Goal: Information Seeking & Learning: Learn about a topic

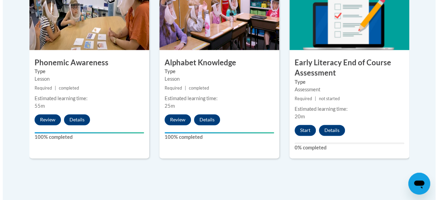
scroll to position [433, 0]
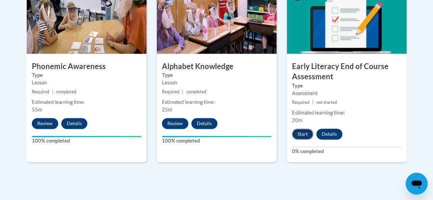
click at [303, 135] on button "Start" at bounding box center [302, 134] width 21 height 11
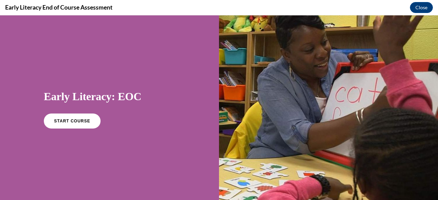
scroll to position [0, 0]
click at [77, 121] on span "START COURSE" at bounding box center [72, 121] width 38 height 5
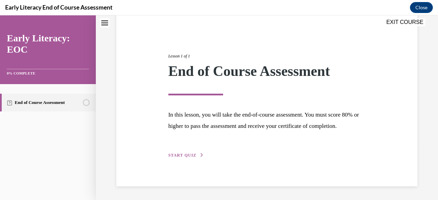
scroll to position [68, 0]
click at [177, 157] on span "START QUIZ" at bounding box center [182, 155] width 28 height 5
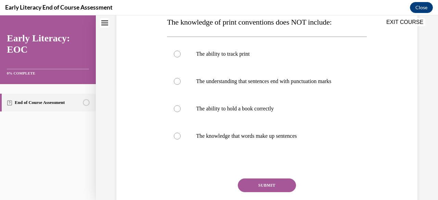
scroll to position [116, 0]
click at [260, 75] on div at bounding box center [266, 81] width 199 height 27
click at [258, 184] on button "SUBMIT" at bounding box center [267, 186] width 58 height 14
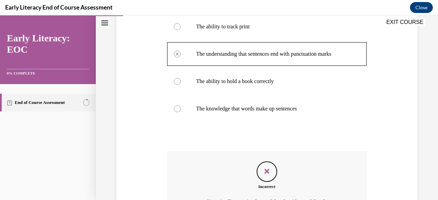
scroll to position [219, 0]
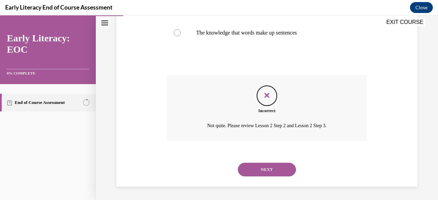
click at [261, 167] on button "NEXT" at bounding box center [267, 170] width 58 height 14
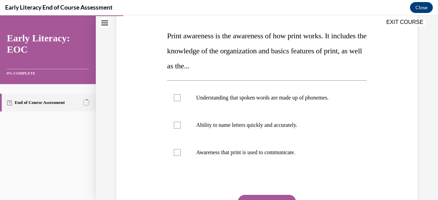
scroll to position [102, 0]
click at [178, 155] on div at bounding box center [177, 152] width 7 height 7
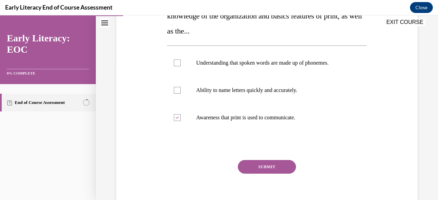
click at [283, 164] on button "SUBMIT" at bounding box center [267, 167] width 58 height 14
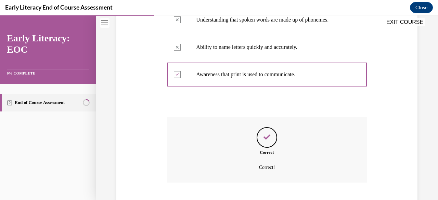
scroll to position [222, 0]
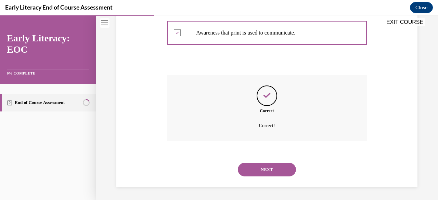
click at [267, 173] on button "NEXT" at bounding box center [267, 170] width 58 height 14
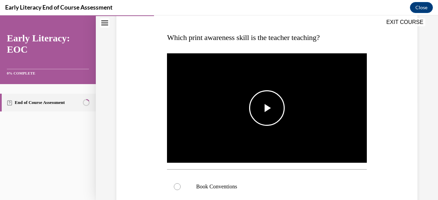
scroll to position [101, 0]
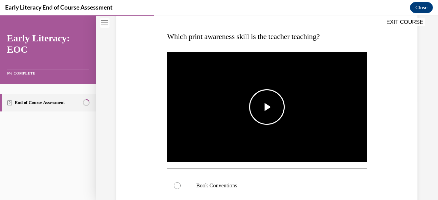
click at [267, 107] on span "Video player" at bounding box center [267, 107] width 0 height 0
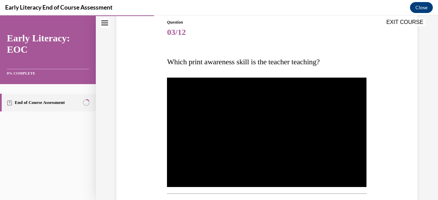
scroll to position [67, 0]
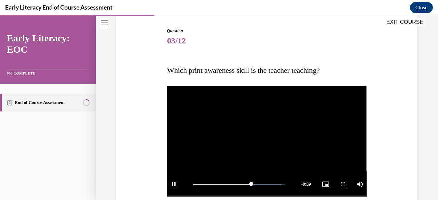
click at [240, 119] on video "Video player" at bounding box center [266, 141] width 199 height 112
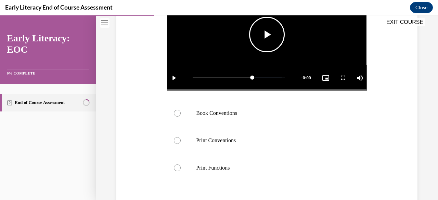
scroll to position [174, 0]
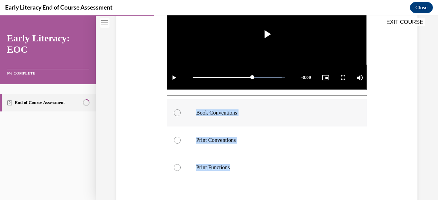
drag, startPoint x: 235, startPoint y: 165, endPoint x: 191, endPoint y: 111, distance: 69.3
click at [191, 111] on div "Book Conventions Print Conventions Print Functions" at bounding box center [266, 140] width 199 height 82
copy div "Book Conventions Print Conventions Print Functions"
click at [192, 115] on div at bounding box center [266, 112] width 199 height 27
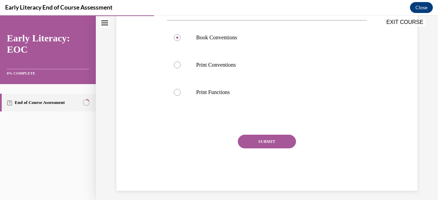
click at [258, 138] on button "SUBMIT" at bounding box center [267, 142] width 58 height 14
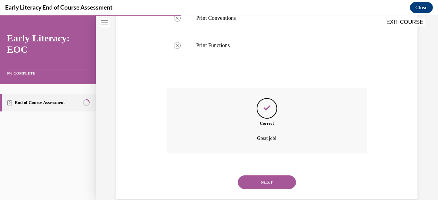
scroll to position [307, 0]
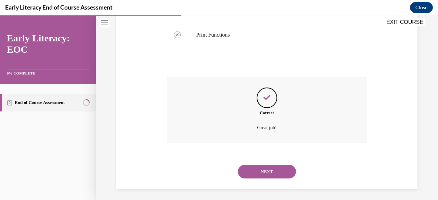
click at [261, 170] on button "NEXT" at bounding box center [267, 172] width 58 height 14
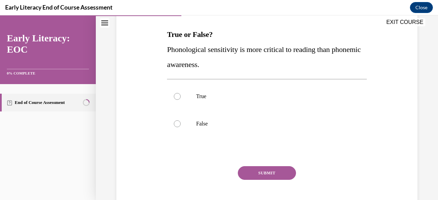
scroll to position [105, 0]
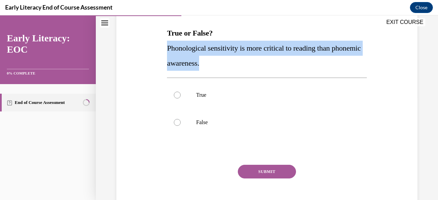
drag, startPoint x: 239, startPoint y: 65, endPoint x: 161, endPoint y: 52, distance: 79.1
click at [161, 52] on div "Question 04/12 True or False? Phonological sensitivity is more critical to read…" at bounding box center [267, 95] width 304 height 251
copy span "Phonological sensitivity is more critical to reading than phonemic awareness."
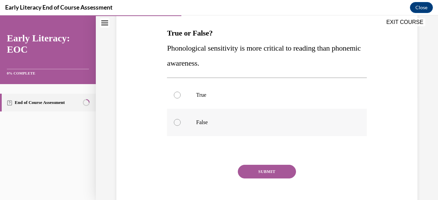
click at [198, 121] on p "False" at bounding box center [272, 122] width 153 height 7
click at [256, 171] on button "SUBMIT" at bounding box center [267, 172] width 58 height 14
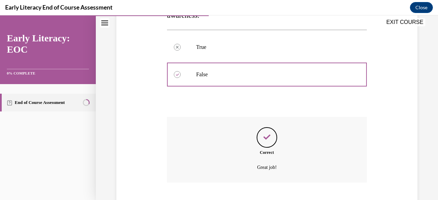
scroll to position [194, 0]
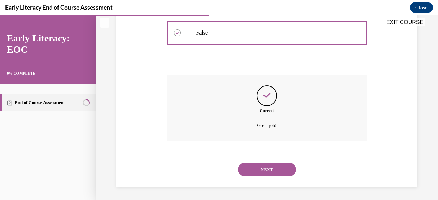
click at [267, 170] on button "NEXT" at bounding box center [267, 170] width 58 height 14
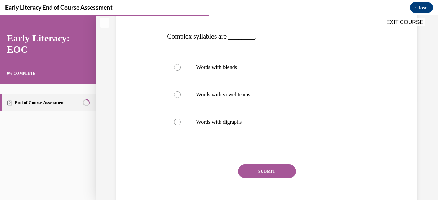
scroll to position [101, 0]
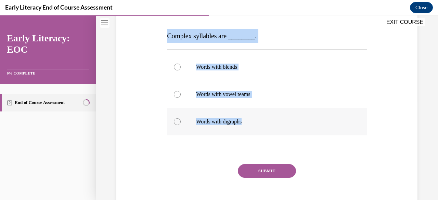
drag, startPoint x: 168, startPoint y: 36, endPoint x: 260, endPoint y: 125, distance: 128.0
click at [260, 125] on div "Question 05/12 Complex syllables are ________. Words with blends Words with vow…" at bounding box center [266, 107] width 199 height 226
copy div "Complex syllables are ________. Words with blends Words with vowel teams Words …"
click at [205, 68] on p "Words with blends" at bounding box center [272, 67] width 153 height 7
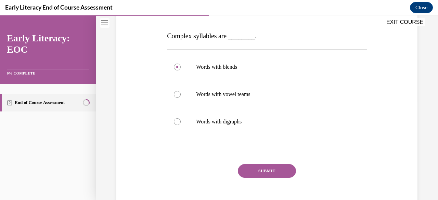
click at [262, 174] on button "SUBMIT" at bounding box center [267, 171] width 58 height 14
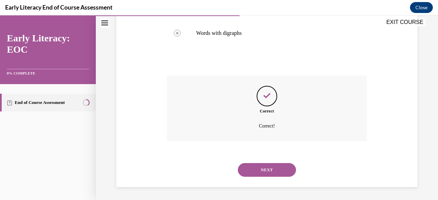
scroll to position [190, 0]
click at [248, 163] on button "NEXT" at bounding box center [267, 170] width 58 height 14
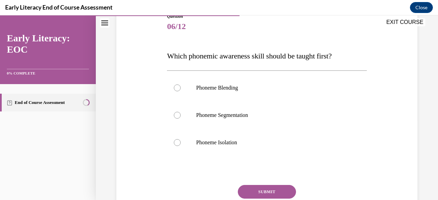
scroll to position [88, 0]
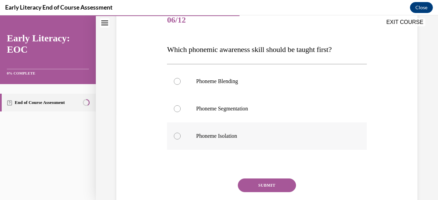
click at [244, 136] on p "Phoneme Isolation" at bounding box center [272, 136] width 153 height 7
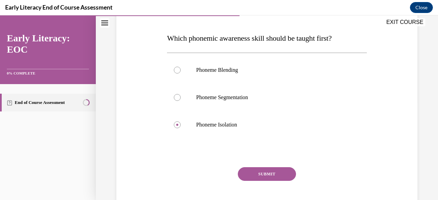
click at [256, 170] on button "SUBMIT" at bounding box center [267, 174] width 58 height 14
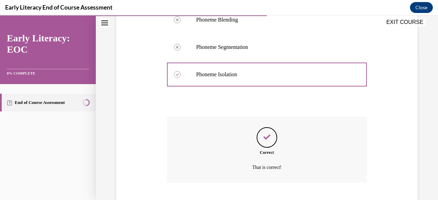
scroll to position [192, 0]
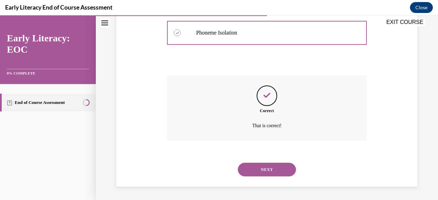
click at [270, 165] on button "NEXT" at bounding box center [267, 170] width 58 height 14
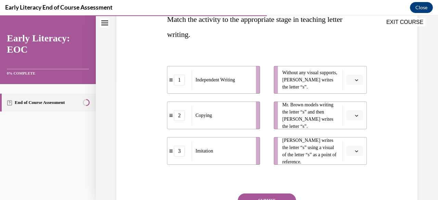
scroll to position [117, 0]
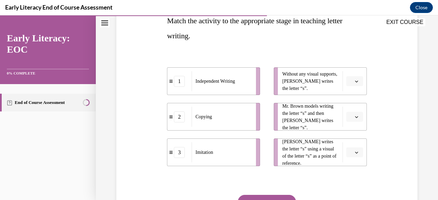
click at [350, 79] on span "Please select an option" at bounding box center [351, 81] width 2 height 7
click at [351, 107] on div "1" at bounding box center [349, 110] width 17 height 14
click at [355, 118] on icon "button" at bounding box center [356, 116] width 3 height 3
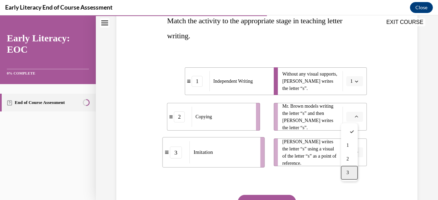
click at [351, 169] on div "3" at bounding box center [349, 173] width 17 height 14
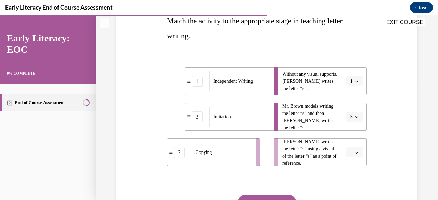
click at [355, 154] on button "button" at bounding box center [354, 152] width 17 height 10
click at [352, 120] on div "2" at bounding box center [349, 123] width 17 height 14
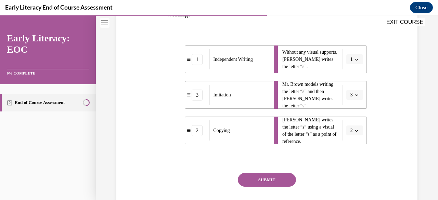
click at [277, 181] on button "SUBMIT" at bounding box center [267, 180] width 58 height 14
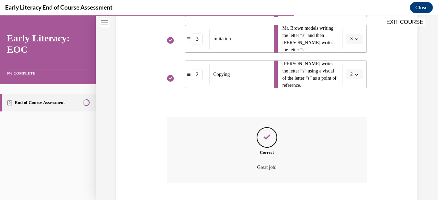
scroll to position [237, 0]
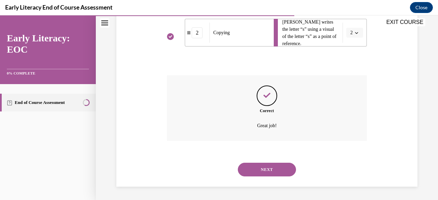
click at [265, 169] on button "NEXT" at bounding box center [267, 170] width 58 height 14
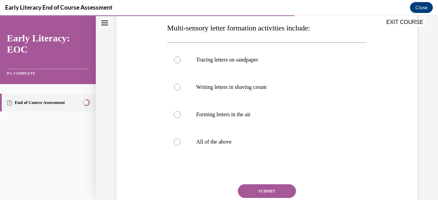
scroll to position [109, 0]
click at [231, 146] on div at bounding box center [266, 142] width 199 height 27
click at [262, 190] on button "SUBMIT" at bounding box center [267, 192] width 58 height 14
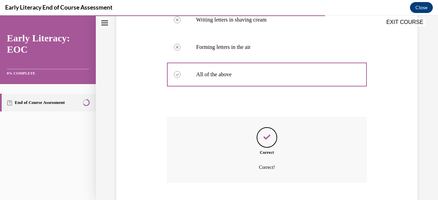
scroll to position [219, 0]
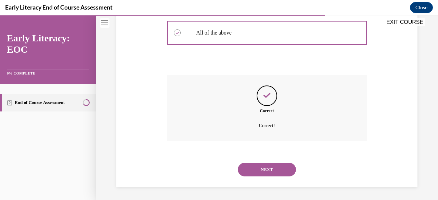
drag, startPoint x: 262, startPoint y: 190, endPoint x: 263, endPoint y: 171, distance: 18.8
click at [263, 171] on button "NEXT" at bounding box center [267, 170] width 58 height 14
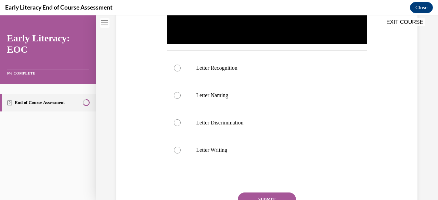
scroll to position [0, 0]
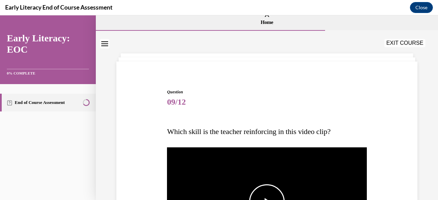
click at [263, 171] on img "Video player" at bounding box center [266, 202] width 199 height 112
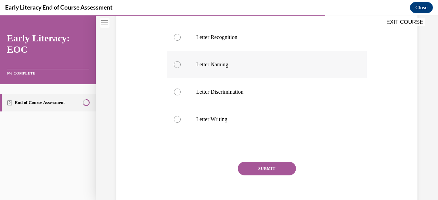
scroll to position [249, 0]
click at [186, 39] on div at bounding box center [266, 37] width 199 height 27
click at [257, 166] on button "SUBMIT" at bounding box center [267, 169] width 58 height 14
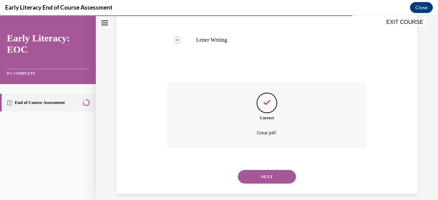
scroll to position [334, 0]
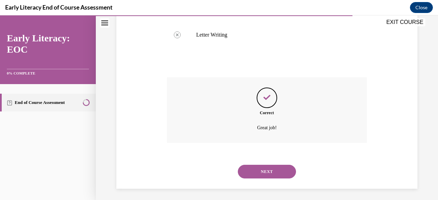
click at [270, 167] on button "NEXT" at bounding box center [267, 172] width 58 height 14
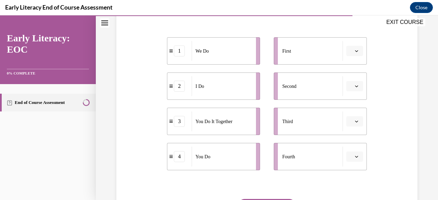
scroll to position [133, 0]
click at [355, 49] on icon "button" at bounding box center [356, 49] width 3 height 3
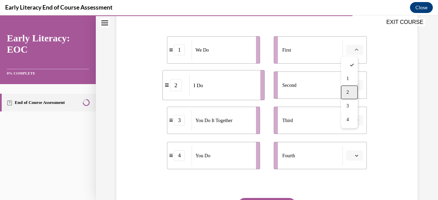
click at [350, 90] on div "2" at bounding box center [349, 93] width 17 height 14
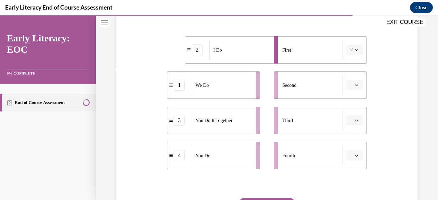
click at [351, 88] on button "button" at bounding box center [354, 85] width 17 height 10
click at [352, 110] on div "1" at bounding box center [349, 114] width 17 height 14
click at [356, 119] on button "button" at bounding box center [354, 120] width 17 height 10
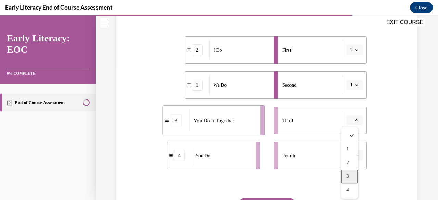
click at [352, 173] on div "3" at bounding box center [349, 177] width 17 height 14
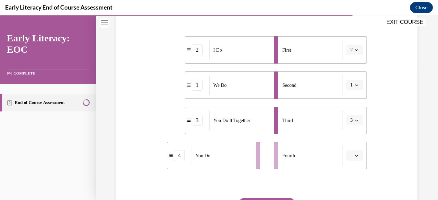
click at [355, 154] on icon "button" at bounding box center [356, 155] width 3 height 3
click at [349, 140] on span "4" at bounding box center [347, 140] width 2 height 5
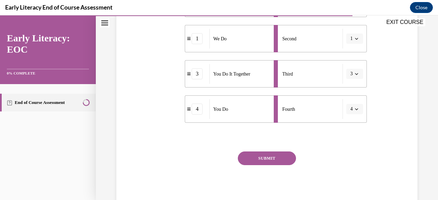
click at [267, 161] on button "SUBMIT" at bounding box center [267, 159] width 58 height 14
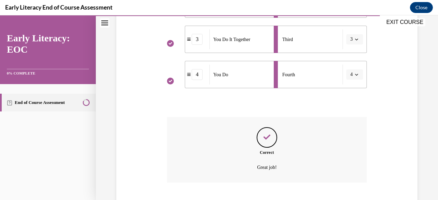
scroll to position [256, 0]
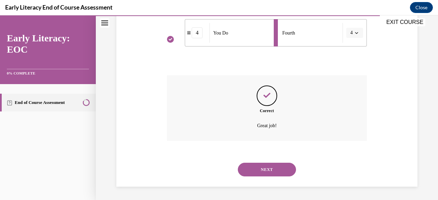
click at [270, 167] on button "NEXT" at bounding box center [267, 170] width 58 height 14
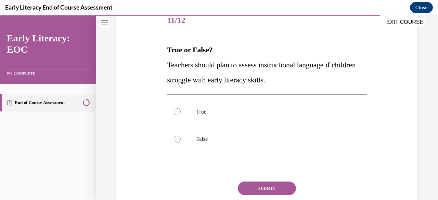
scroll to position [94, 0]
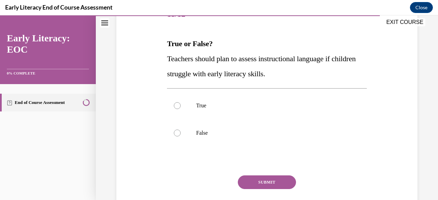
click at [305, 73] on p "Teachers should plan to assess instructional language if children struggle with…" at bounding box center [266, 66] width 199 height 30
drag, startPoint x: 212, startPoint y: 131, endPoint x: 166, endPoint y: 57, distance: 87.4
click at [165, 56] on div "Question 11/12 True or False? Teachers should plan to assess instructional lang…" at bounding box center [266, 111] width 203 height 241
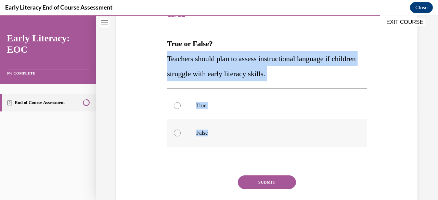
drag, startPoint x: 165, startPoint y: 56, endPoint x: 221, endPoint y: 135, distance: 97.0
click at [221, 135] on div "Question 11/12 True or False? Teachers should plan to assess instructional lang…" at bounding box center [266, 111] width 203 height 241
copy div "Teachers should plan to assess instructional language if children struggle with…"
click at [179, 104] on div at bounding box center [177, 105] width 7 height 7
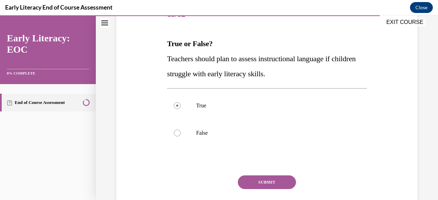
click at [279, 184] on button "SUBMIT" at bounding box center [267, 182] width 58 height 14
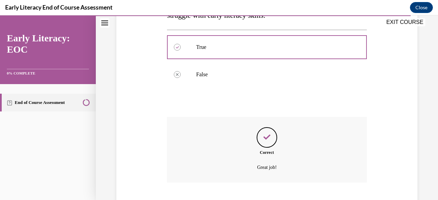
scroll to position [194, 0]
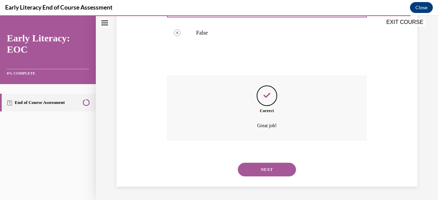
click at [254, 169] on button "NEXT" at bounding box center [267, 170] width 58 height 14
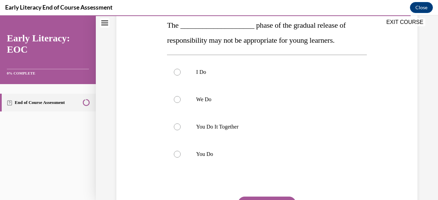
scroll to position [112, 0]
click at [198, 159] on div at bounding box center [266, 154] width 199 height 27
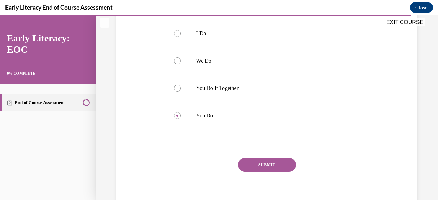
click at [266, 161] on button "SUBMIT" at bounding box center [267, 165] width 58 height 14
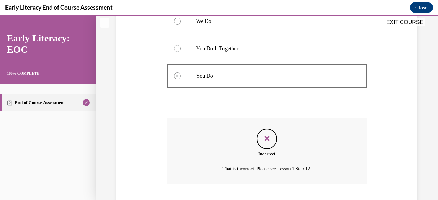
scroll to position [234, 0]
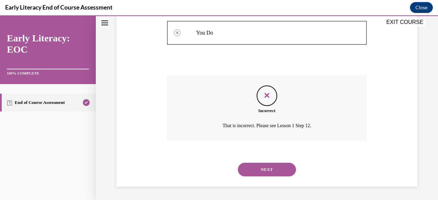
click at [263, 170] on button "NEXT" at bounding box center [267, 170] width 58 height 14
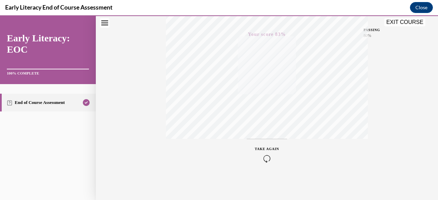
scroll to position [0, 0]
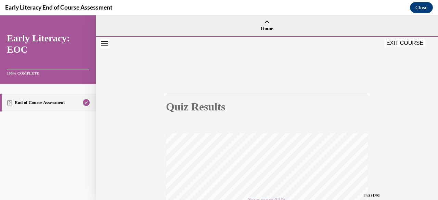
click at [398, 43] on button "EXIT COURSE" at bounding box center [404, 43] width 41 height 8
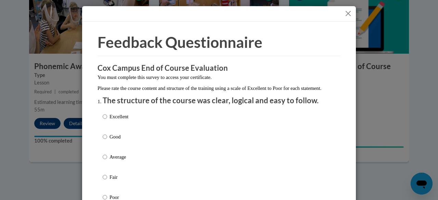
click at [348, 10] on button "Close" at bounding box center [348, 13] width 9 height 9
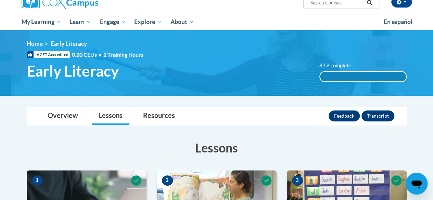
scroll to position [60, 0]
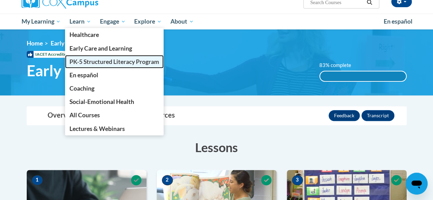
click at [96, 60] on span "PK-5 Structured Literacy Program" at bounding box center [114, 61] width 90 height 7
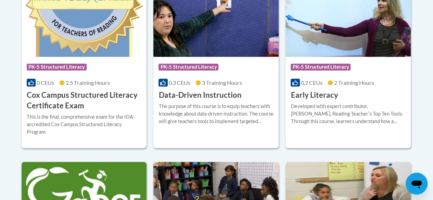
scroll to position [324, 0]
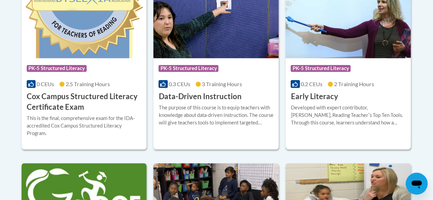
click at [338, 115] on div "Developed with expert contributor, Dr. Deborah Glaser, Reading Teacherʹs Top Te…" at bounding box center [347, 115] width 115 height 23
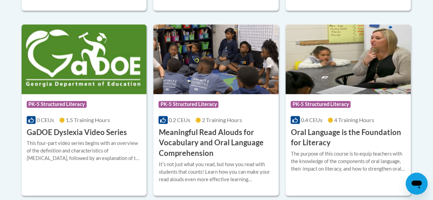
scroll to position [512, 0]
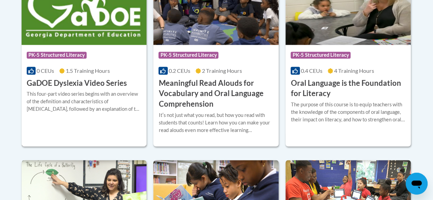
click at [91, 87] on h3 "GaDOE Dyslexia Video Series" at bounding box center [77, 83] width 100 height 11
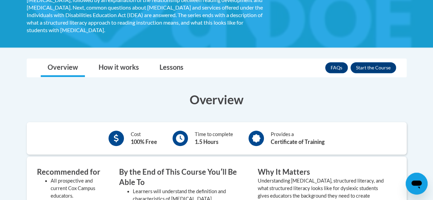
scroll to position [145, 0]
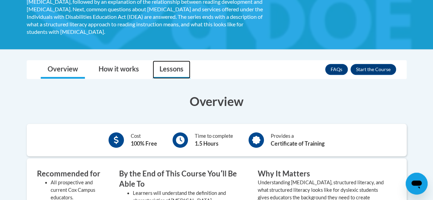
click at [163, 63] on link "Lessons" at bounding box center [172, 70] width 38 height 18
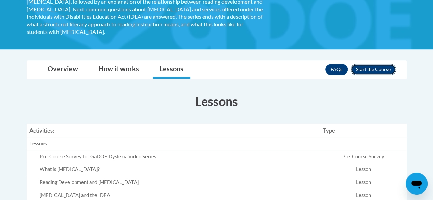
click at [373, 65] on button "Enroll" at bounding box center [372, 69] width 45 height 11
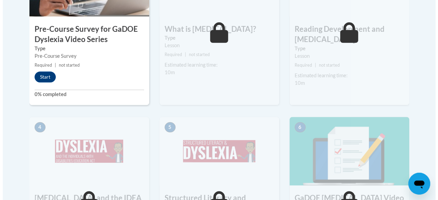
scroll to position [291, 0]
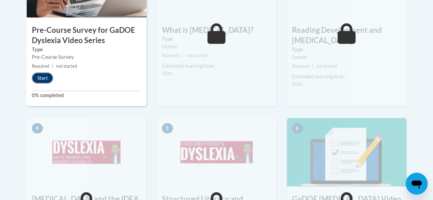
click at [43, 75] on button "Start" at bounding box center [42, 78] width 21 height 11
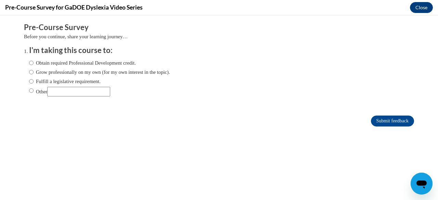
scroll to position [0, 0]
click at [131, 62] on label "Obtain required Professional Development credit." at bounding box center [82, 63] width 107 height 8
click at [34, 62] on input "Obtain required Professional Development credit." at bounding box center [31, 63] width 4 height 8
radio input "true"
click at [386, 120] on input "Submit feedback" at bounding box center [392, 121] width 43 height 11
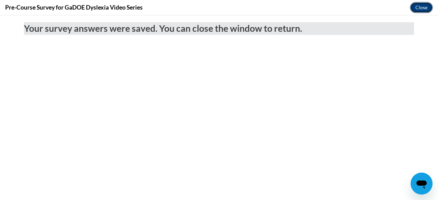
click at [424, 11] on button "Close" at bounding box center [421, 7] width 23 height 11
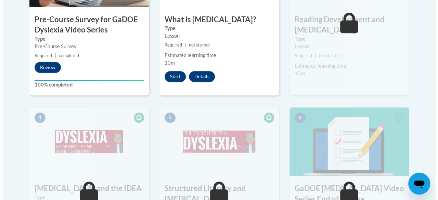
scroll to position [302, 0]
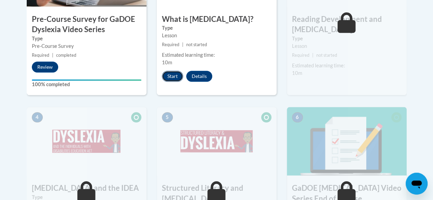
click at [171, 80] on button "Start" at bounding box center [172, 76] width 21 height 11
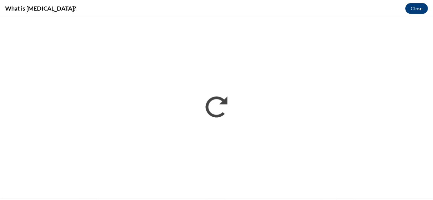
scroll to position [0, 0]
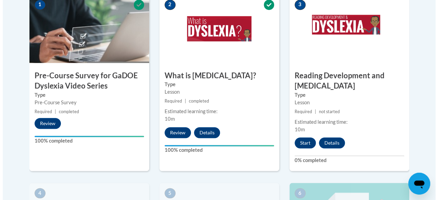
scroll to position [253, 0]
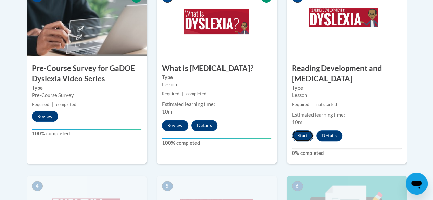
click at [301, 133] on button "Start" at bounding box center [302, 135] width 21 height 11
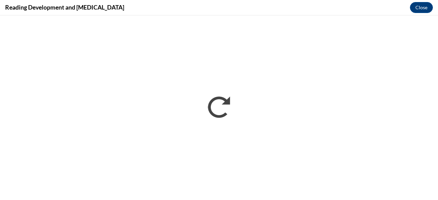
scroll to position [0, 0]
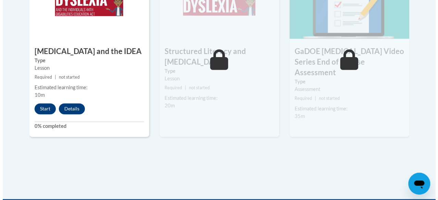
scroll to position [457, 0]
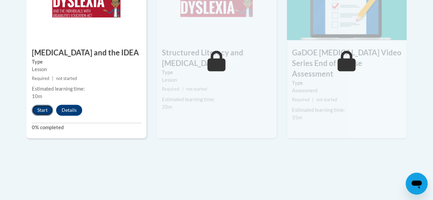
click at [44, 107] on button "Start" at bounding box center [42, 110] width 21 height 11
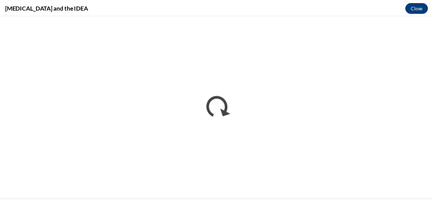
scroll to position [0, 0]
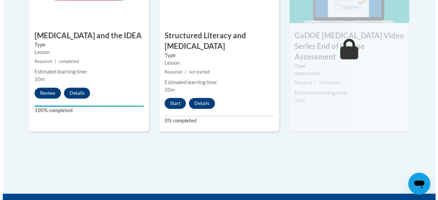
scroll to position [476, 0]
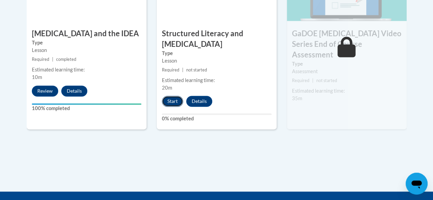
click at [170, 99] on button "Start" at bounding box center [172, 101] width 21 height 11
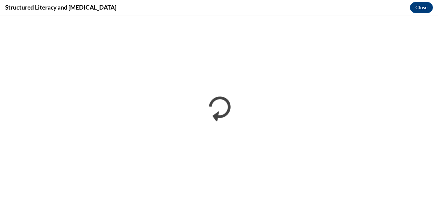
scroll to position [0, 0]
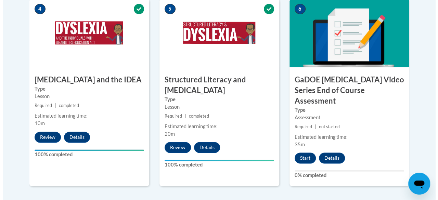
scroll to position [431, 0]
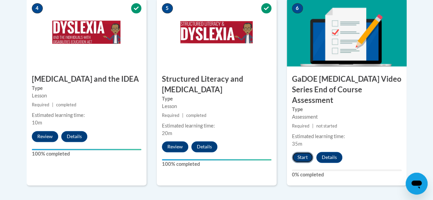
click at [298, 152] on button "Start" at bounding box center [302, 157] width 21 height 11
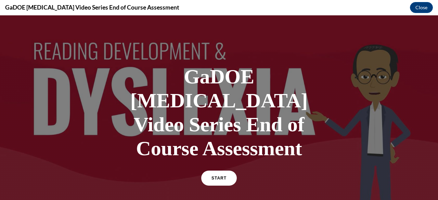
scroll to position [19, 0]
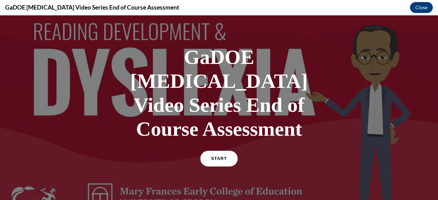
click at [224, 151] on link "START" at bounding box center [218, 159] width 37 height 16
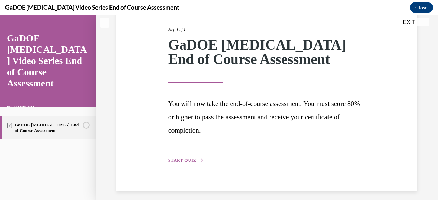
scroll to position [89, 0]
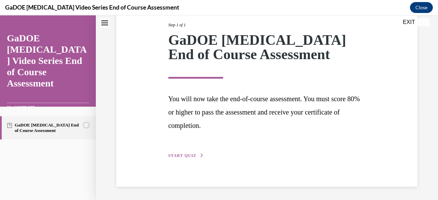
click at [190, 156] on span "START QUIZ" at bounding box center [182, 155] width 28 height 5
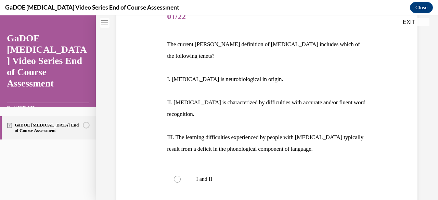
scroll to position [91, 0]
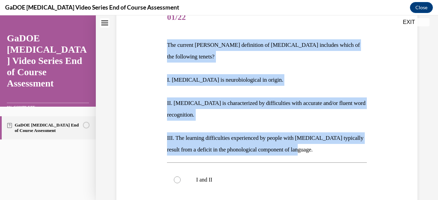
drag, startPoint x: 313, startPoint y: 143, endPoint x: 158, endPoint y: 41, distance: 185.9
click at [158, 41] on div "Question 01/22 The current IDA definition of dyslexia includes which of the fol…" at bounding box center [267, 172] width 304 height 377
copy div "The current IDA definition of dyslexia includes which of the following tenets? …"
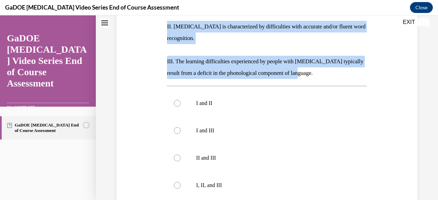
scroll to position [170, 0]
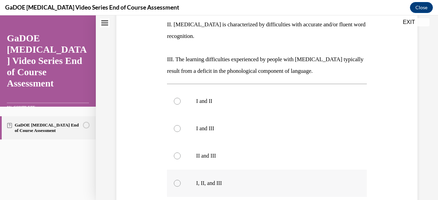
click at [209, 170] on label "I, II, and III" at bounding box center [266, 183] width 199 height 27
click at [181, 180] on input "I, II, and III" at bounding box center [177, 183] width 7 height 7
radio input "true"
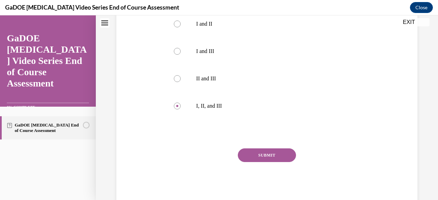
click at [245, 148] on button "SUBMIT" at bounding box center [267, 155] width 58 height 14
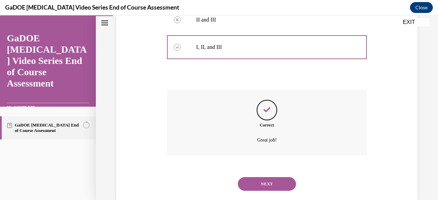
scroll to position [309, 0]
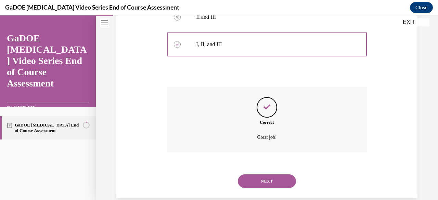
click at [262, 174] on button "NEXT" at bounding box center [267, 181] width 58 height 14
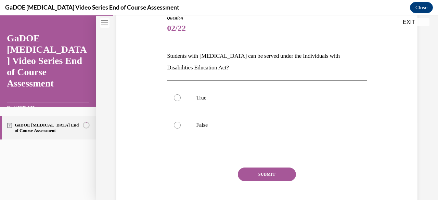
scroll to position [81, 0]
click at [209, 95] on p "True" at bounding box center [272, 97] width 153 height 7
click at [181, 95] on input "True" at bounding box center [177, 97] width 7 height 7
radio input "true"
click at [255, 170] on button "SUBMIT" at bounding box center [267, 174] width 58 height 14
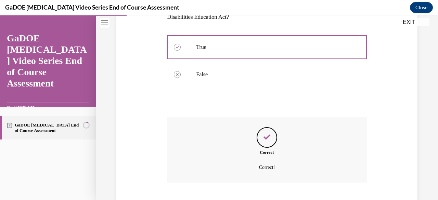
scroll to position [172, 0]
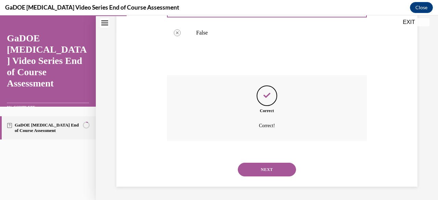
click at [265, 162] on div "NEXT" at bounding box center [266, 169] width 199 height 27
click at [266, 167] on button "NEXT" at bounding box center [267, 170] width 58 height 14
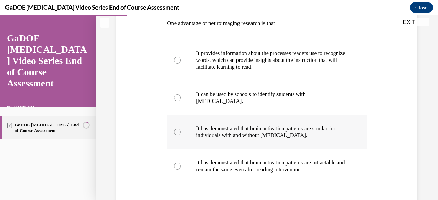
scroll to position [113, 0]
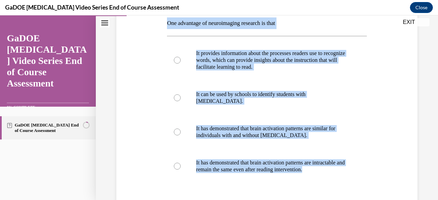
drag, startPoint x: 233, startPoint y: 170, endPoint x: 157, endPoint y: 23, distance: 165.5
click at [157, 23] on div "Question 03/22 One advantage of neuroimaging research is that It provides infor…" at bounding box center [267, 115] width 304 height 306
copy div "One advantage of neuroimaging research is that It provides information about th…"
click at [180, 64] on label "It provides information about the processes readers use to recognize words, whi…" at bounding box center [266, 60] width 199 height 41
click at [180, 64] on input "It provides information about the processes readers use to recognize words, whi…" at bounding box center [177, 60] width 7 height 7
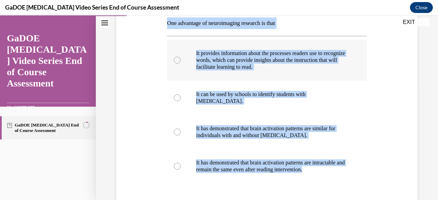
radio input "true"
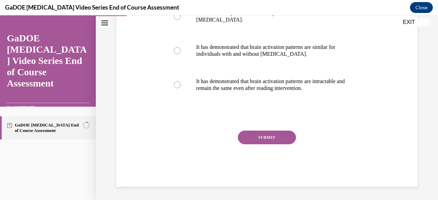
click at [254, 138] on button "SUBMIT" at bounding box center [267, 138] width 58 height 14
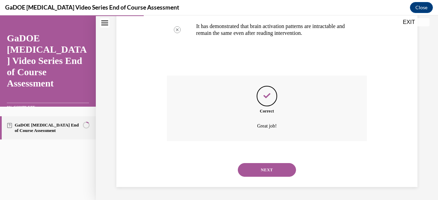
scroll to position [250, 0]
click at [258, 164] on button "NEXT" at bounding box center [267, 170] width 58 height 14
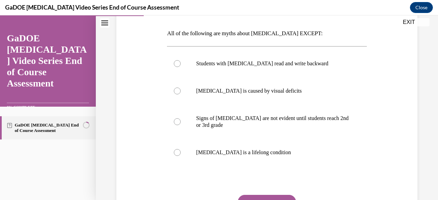
scroll to position [102, 0]
click at [194, 152] on label "Dyslexia is a lifelong condition" at bounding box center [266, 152] width 199 height 27
click at [181, 152] on input "Dyslexia is a lifelong condition" at bounding box center [177, 152] width 7 height 7
radio input "true"
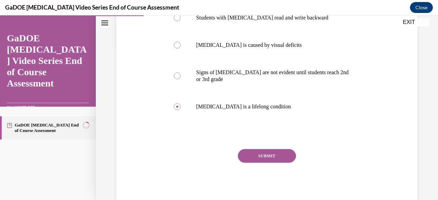
click at [266, 155] on button "SUBMIT" at bounding box center [267, 156] width 58 height 14
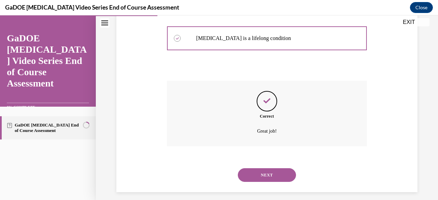
scroll to position [222, 0]
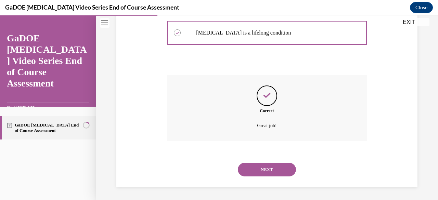
click at [262, 167] on button "NEXT" at bounding box center [267, 170] width 58 height 14
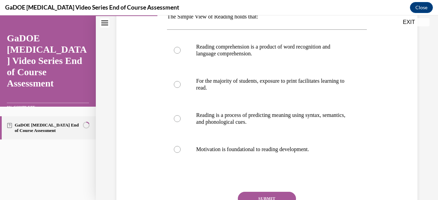
scroll to position [125, 0]
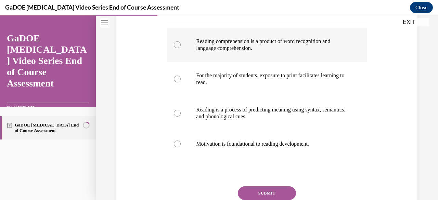
click at [267, 44] on p "Reading comprehension is a product of word recognition and language comprehensi…" at bounding box center [272, 45] width 153 height 14
click at [181, 44] on input "Reading comprehension is a product of word recognition and language comprehensi…" at bounding box center [177, 44] width 7 height 7
radio input "true"
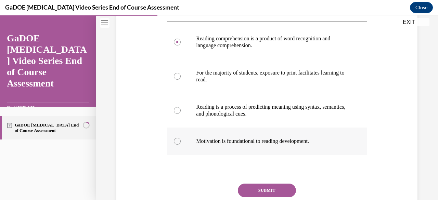
scroll to position [135, 0]
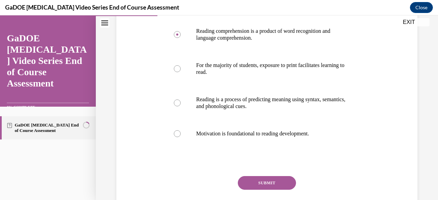
click at [277, 182] on button "SUBMIT" at bounding box center [267, 183] width 58 height 14
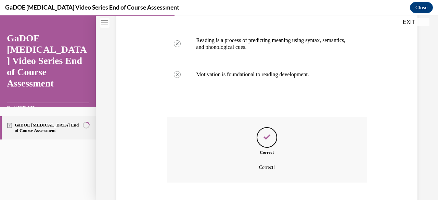
scroll to position [236, 0]
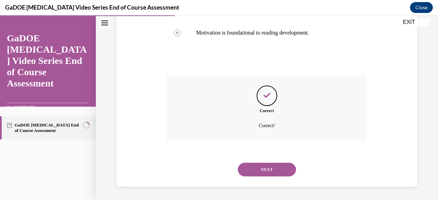
click at [267, 169] on button "NEXT" at bounding box center [267, 170] width 58 height 14
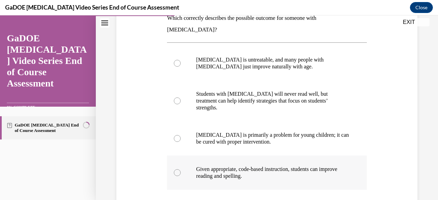
scroll to position [118, 0]
click at [314, 166] on p "Given appropriate, code-based instruction, students can improve reading and spe…" at bounding box center [272, 173] width 153 height 14
click at [181, 169] on input "Given appropriate, code-based instruction, students can improve reading and spe…" at bounding box center [177, 172] width 7 height 7
radio input "true"
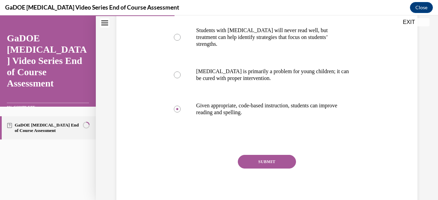
click at [271, 155] on button "SUBMIT" at bounding box center [267, 162] width 58 height 14
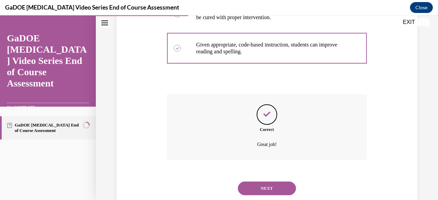
scroll to position [243, 0]
click at [262, 181] on button "NEXT" at bounding box center [267, 188] width 58 height 14
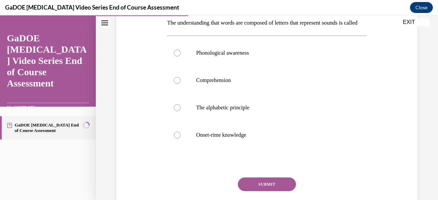
scroll to position [117, 0]
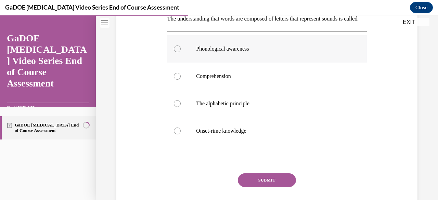
click at [275, 63] on label "Phonological awareness" at bounding box center [266, 48] width 199 height 27
click at [181, 52] on input "Phonological awareness" at bounding box center [177, 48] width 7 height 7
radio input "true"
click at [260, 186] on button "SUBMIT" at bounding box center [267, 180] width 58 height 14
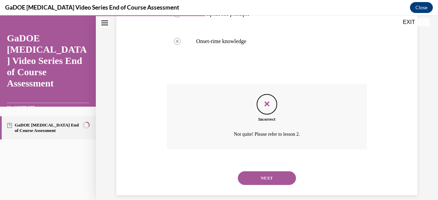
scroll to position [227, 0]
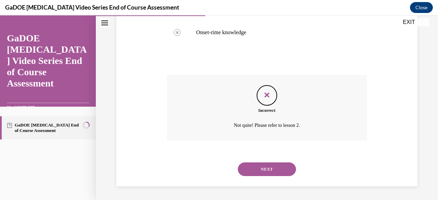
click at [277, 176] on button "NEXT" at bounding box center [267, 169] width 58 height 14
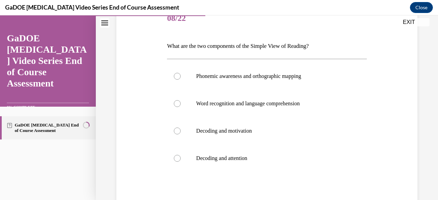
scroll to position [91, 0]
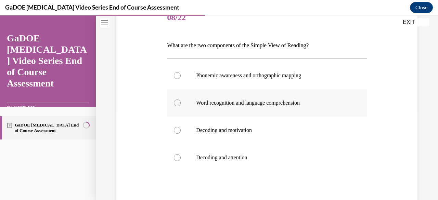
click at [288, 106] on label "Word recognition and language comprehension" at bounding box center [266, 102] width 199 height 27
click at [181, 106] on input "Word recognition and language comprehension" at bounding box center [177, 103] width 7 height 7
radio input "true"
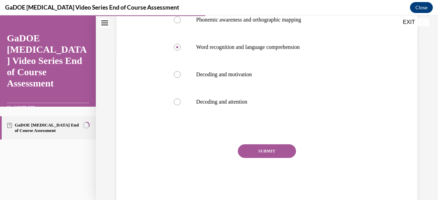
click at [254, 152] on button "SUBMIT" at bounding box center [267, 151] width 58 height 14
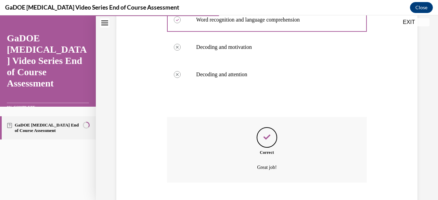
scroll to position [216, 0]
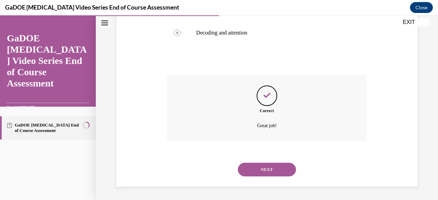
click at [259, 167] on button "NEXT" at bounding box center [267, 170] width 58 height 14
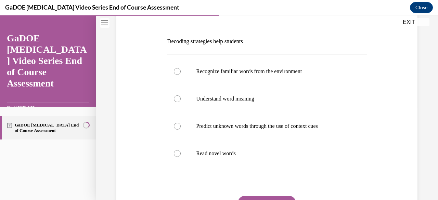
scroll to position [96, 0]
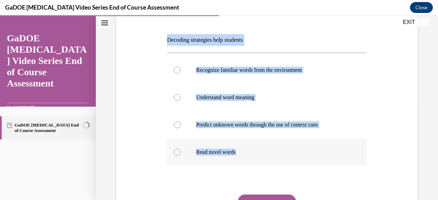
drag, startPoint x: 161, startPoint y: 39, endPoint x: 253, endPoint y: 151, distance: 145.2
click at [253, 151] on div "Question 09/22 Decoding strategies help students Recognize familiar words from …" at bounding box center [267, 114] width 304 height 272
copy div "Decoding strategies help students Recognize familiar words from the environment…"
click at [225, 154] on p "Read novel words" at bounding box center [272, 152] width 153 height 7
click at [181, 154] on input "Read novel words" at bounding box center [177, 152] width 7 height 7
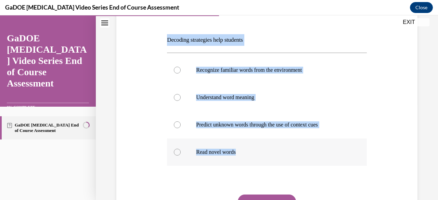
radio input "true"
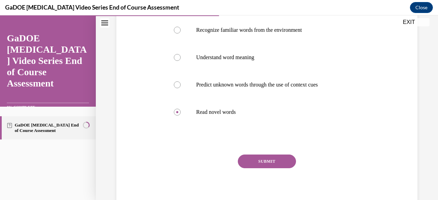
click at [266, 158] on button "SUBMIT" at bounding box center [267, 162] width 58 height 14
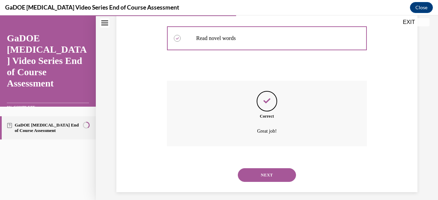
scroll to position [216, 0]
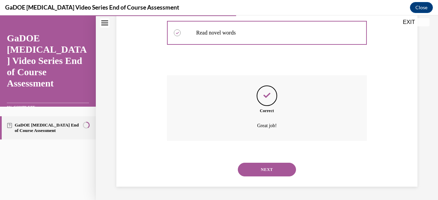
click at [264, 172] on button "NEXT" at bounding box center [267, 170] width 58 height 14
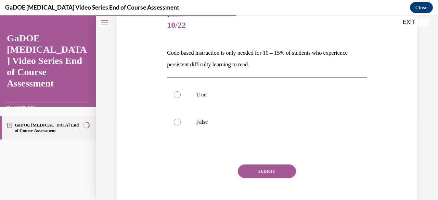
scroll to position [90, 0]
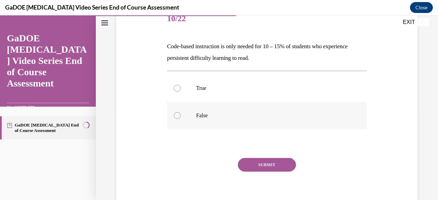
click at [206, 114] on p "False" at bounding box center [272, 115] width 153 height 7
click at [181, 114] on input "False" at bounding box center [177, 115] width 7 height 7
radio input "true"
click at [261, 163] on button "SUBMIT" at bounding box center [267, 165] width 58 height 14
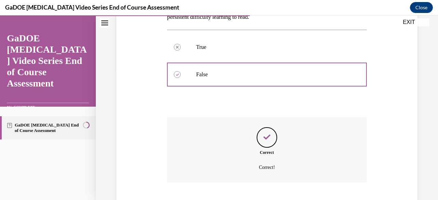
scroll to position [172, 0]
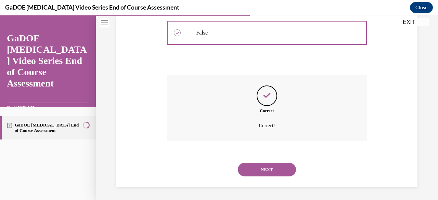
click at [264, 173] on button "NEXT" at bounding box center [267, 170] width 58 height 14
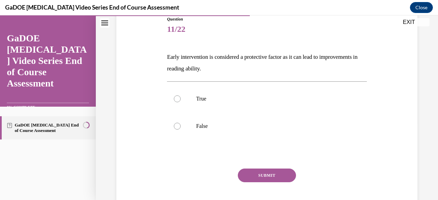
scroll to position [80, 0]
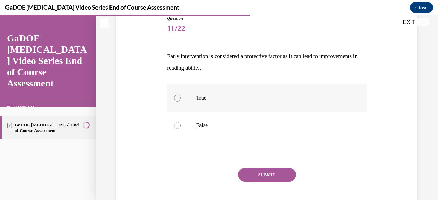
click at [226, 106] on label "True" at bounding box center [266, 97] width 199 height 27
click at [181, 102] on input "True" at bounding box center [177, 98] width 7 height 7
radio input "true"
click at [263, 171] on button "SUBMIT" at bounding box center [267, 175] width 58 height 14
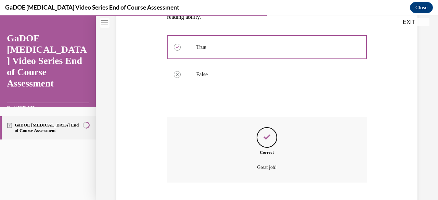
scroll to position [172, 0]
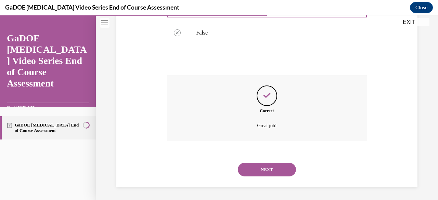
click at [263, 176] on button "NEXT" at bounding box center [267, 170] width 58 height 14
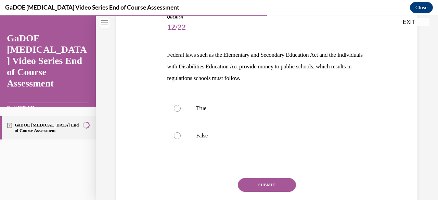
scroll to position [81, 0]
click at [212, 114] on label "True" at bounding box center [266, 108] width 199 height 27
click at [181, 112] on input "True" at bounding box center [177, 108] width 7 height 7
radio input "true"
click at [259, 185] on button "SUBMIT" at bounding box center [267, 186] width 58 height 14
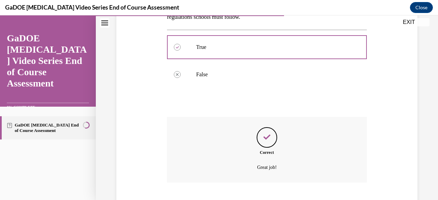
scroll to position [184, 0]
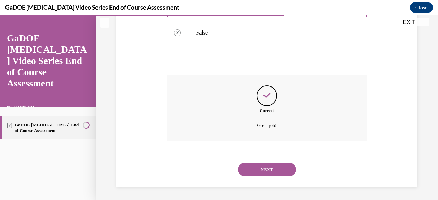
click at [262, 174] on button "NEXT" at bounding box center [267, 170] width 58 height 14
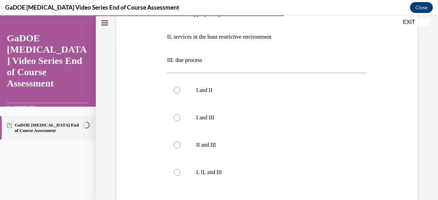
scroll to position [158, 0]
click at [220, 172] on p "I, II, and III" at bounding box center [272, 172] width 153 height 7
click at [181, 172] on input "I, II, and III" at bounding box center [177, 172] width 7 height 7
radio input "true"
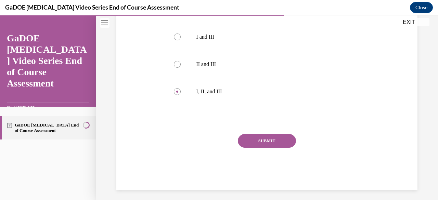
click at [263, 133] on div "Question 13/22 Students found eligible for special education services have a le…" at bounding box center [266, 23] width 199 height 333
click at [263, 137] on button "SUBMIT" at bounding box center [267, 141] width 58 height 14
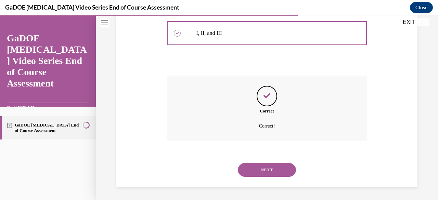
scroll to position [297, 0]
click at [259, 170] on button "NEXT" at bounding box center [267, 170] width 58 height 14
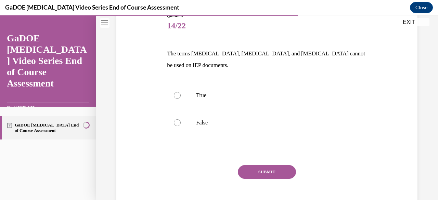
scroll to position [83, 0]
click at [210, 125] on p "False" at bounding box center [272, 122] width 153 height 7
click at [181, 125] on input "False" at bounding box center [177, 122] width 7 height 7
radio input "true"
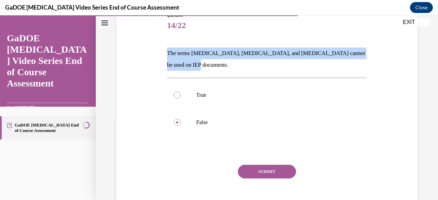
drag, startPoint x: 200, startPoint y: 66, endPoint x: 164, endPoint y: 54, distance: 37.6
click at [165, 54] on div "Question 14/22 The terms dyslexia, dyscalculia, and dysgraphia cannot be used o…" at bounding box center [266, 111] width 203 height 219
copy p "The terms dyslexia, dyscalculia, and dysgraphia cannot be used on IEP documents."
click at [259, 168] on button "SUBMIT" at bounding box center [267, 172] width 58 height 14
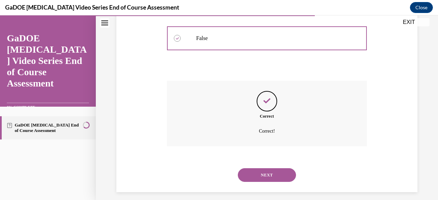
scroll to position [172, 0]
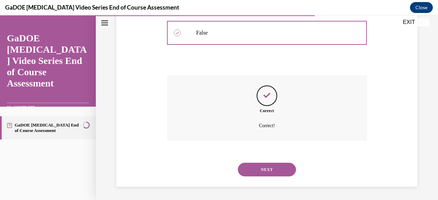
click at [268, 169] on button "NEXT" at bounding box center [267, 170] width 58 height 14
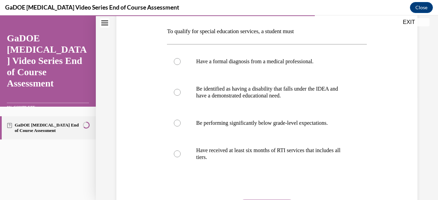
scroll to position [105, 0]
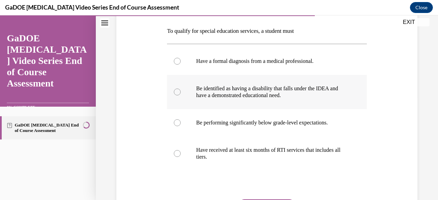
click at [294, 94] on p "Be identified as having a disability that falls under the IDEA and have a demon…" at bounding box center [272, 92] width 153 height 14
click at [181, 94] on input "Be identified as having a disability that falls under the IDEA and have a demon…" at bounding box center [177, 92] width 7 height 7
radio input "true"
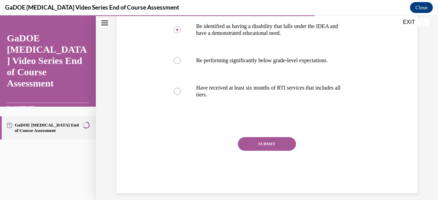
click at [270, 146] on button "SUBMIT" at bounding box center [267, 144] width 58 height 14
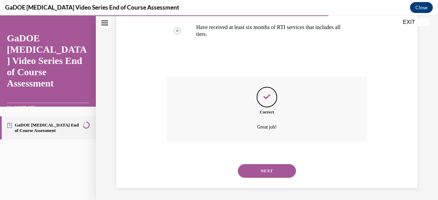
scroll to position [229, 0]
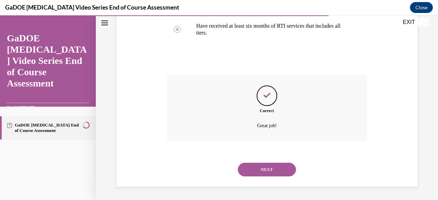
click at [264, 167] on button "NEXT" at bounding box center [267, 170] width 58 height 14
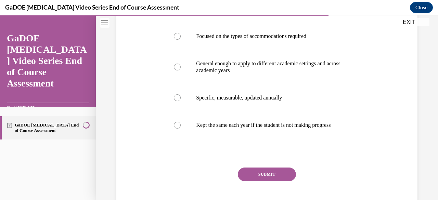
scroll to position [129, 0]
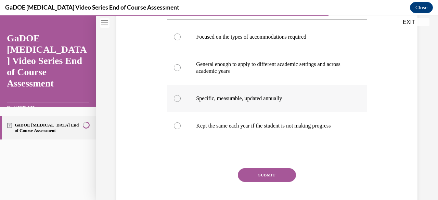
click at [261, 103] on label "Specific, measurable, updated annually" at bounding box center [266, 98] width 199 height 27
click at [181, 102] on input "Specific, measurable, updated annually" at bounding box center [177, 98] width 7 height 7
radio input "true"
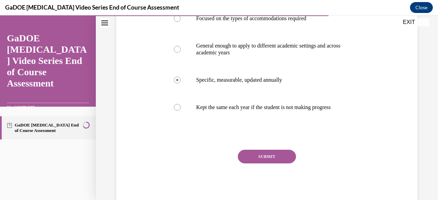
click at [265, 161] on button "SUBMIT" at bounding box center [267, 157] width 58 height 14
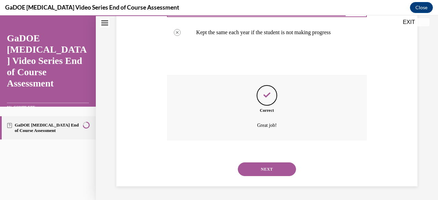
scroll to position [229, 0]
click at [263, 166] on button "NEXT" at bounding box center [267, 169] width 58 height 14
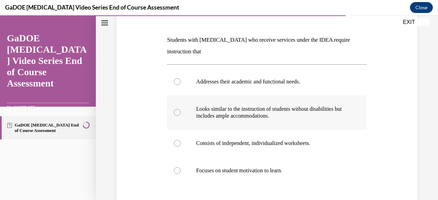
scroll to position [96, 0]
drag, startPoint x: 310, startPoint y: 167, endPoint x: 178, endPoint y: 37, distance: 185.3
drag, startPoint x: 178, startPoint y: 37, endPoint x: 164, endPoint y: 39, distance: 13.8
click at [164, 39] on div "Question 17/22 Students with dyslexia who receive services under the IDEA requi…" at bounding box center [267, 124] width 304 height 291
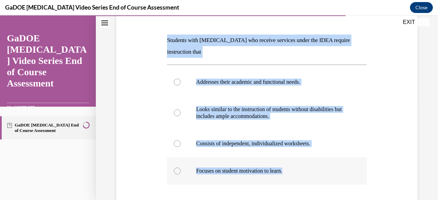
drag, startPoint x: 164, startPoint y: 39, endPoint x: 309, endPoint y: 181, distance: 202.5
click at [309, 181] on div "Question 17/22 Students with dyslexia who receive services under the IDEA requi…" at bounding box center [267, 124] width 304 height 291
copy div "Students with dyslexia who receive services under the IDEA require instruction …"
click at [206, 79] on p "Addresses their academic and functional needs." at bounding box center [272, 82] width 153 height 7
click at [181, 79] on input "Addresses their academic and functional needs." at bounding box center [177, 82] width 7 height 7
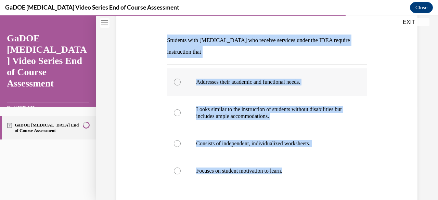
radio input "true"
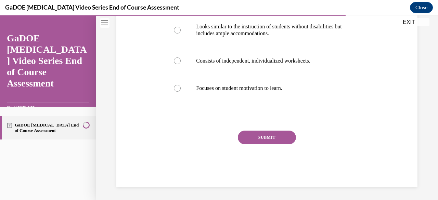
click at [265, 135] on button "SUBMIT" at bounding box center [267, 138] width 58 height 14
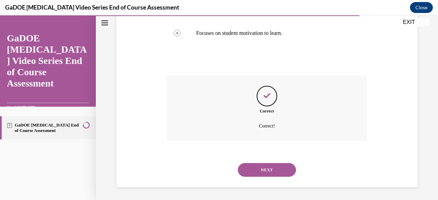
scroll to position [234, 0]
click at [267, 171] on button "NEXT" at bounding box center [267, 170] width 58 height 14
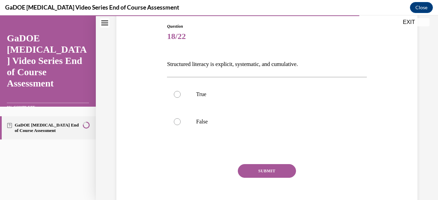
scroll to position [73, 0]
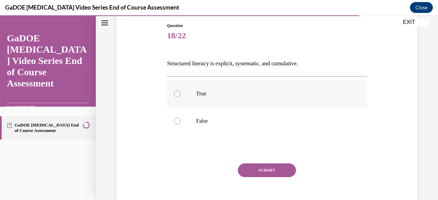
click at [214, 96] on p "True" at bounding box center [272, 93] width 153 height 7
click at [181, 96] on input "True" at bounding box center [177, 93] width 7 height 7
radio input "true"
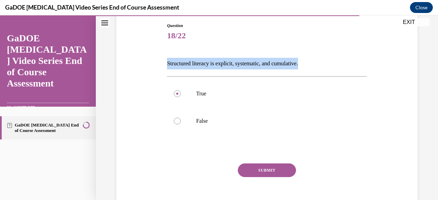
drag, startPoint x: 329, startPoint y: 63, endPoint x: 164, endPoint y: 53, distance: 165.8
click at [164, 53] on div "Question 18/22 Structured literacy is explicit, systematic, and cumulative. Tru…" at bounding box center [267, 111] width 304 height 218
copy p "Structured literacy is explicit, systematic, and cumulative."
click at [240, 164] on button "SUBMIT" at bounding box center [267, 171] width 58 height 14
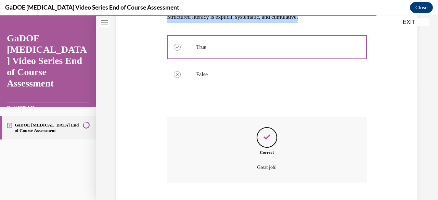
scroll to position [161, 0]
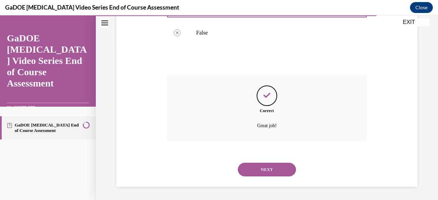
click at [262, 169] on button "NEXT" at bounding box center [267, 170] width 58 height 14
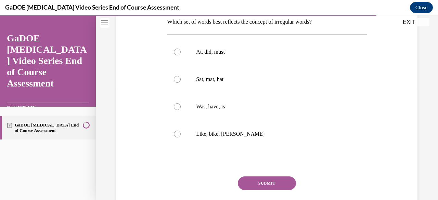
scroll to position [115, 0]
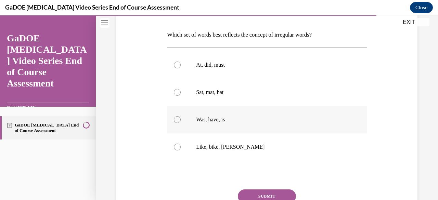
click at [250, 116] on label "Was, have, is" at bounding box center [266, 119] width 199 height 27
click at [181, 116] on input "Was, have, is" at bounding box center [177, 119] width 7 height 7
radio input "true"
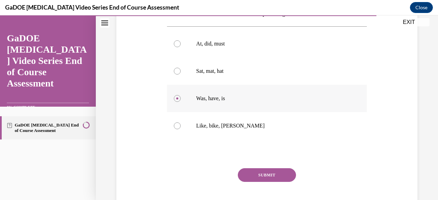
scroll to position [124, 0]
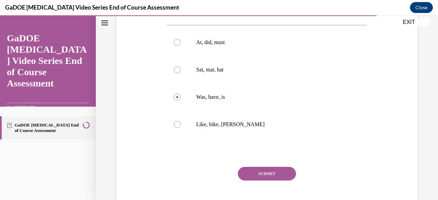
click at [259, 168] on button "SUBMIT" at bounding box center [267, 174] width 58 height 14
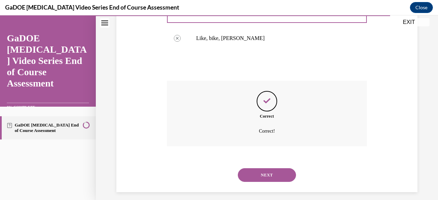
scroll to position [216, 0]
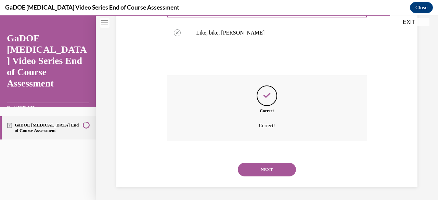
click at [262, 170] on button "NEXT" at bounding box center [267, 170] width 58 height 14
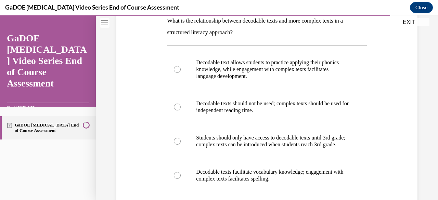
scroll to position [116, 0]
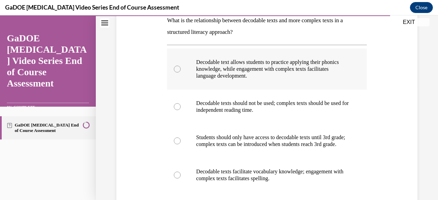
click at [291, 78] on p "Decodable text allows students to practice applying their phonics knowledge, wh…" at bounding box center [272, 69] width 153 height 21
click at [181, 73] on input "Decodable text allows students to practice applying their phonics knowledge, wh…" at bounding box center [177, 69] width 7 height 7
radio input "true"
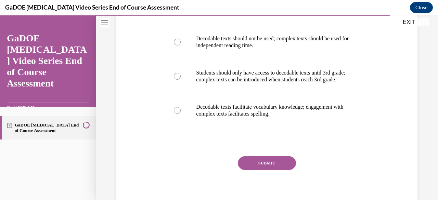
scroll to position [192, 0]
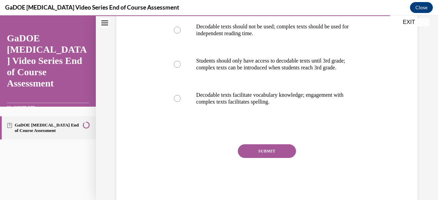
click at [276, 154] on button "SUBMIT" at bounding box center [267, 151] width 58 height 14
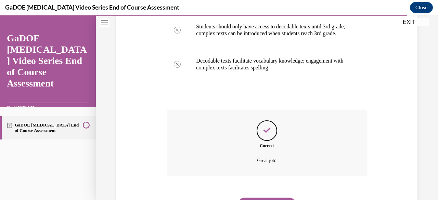
scroll to position [268, 0]
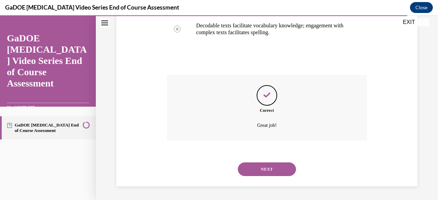
click at [261, 165] on button "NEXT" at bounding box center [267, 169] width 58 height 14
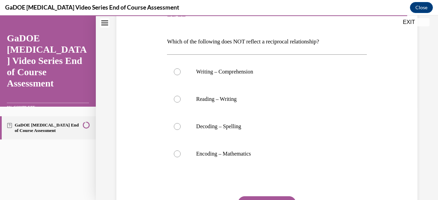
scroll to position [95, 0]
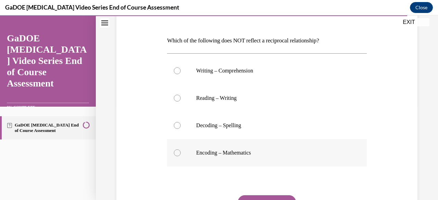
click at [225, 153] on p "Encoding – Mathematics" at bounding box center [272, 152] width 153 height 7
click at [181, 153] on input "Encoding – Mathematics" at bounding box center [177, 152] width 7 height 7
radio input "true"
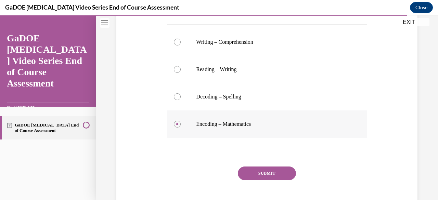
scroll to position [128, 0]
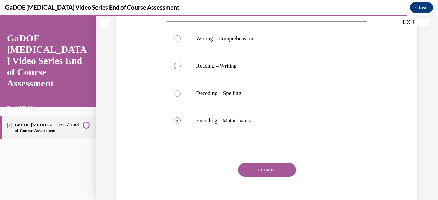
click at [274, 161] on div "Question 21/22 Which of the following does NOT reflect a reciprocal relationshi…" at bounding box center [266, 94] width 199 height 252
click at [274, 169] on button "SUBMIT" at bounding box center [267, 170] width 58 height 14
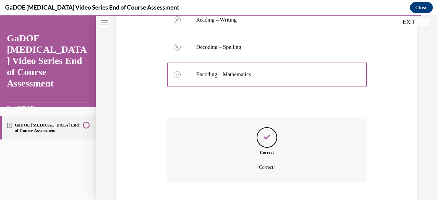
scroll to position [216, 0]
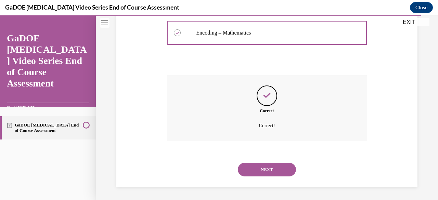
click at [262, 171] on button "NEXT" at bounding box center [267, 170] width 58 height 14
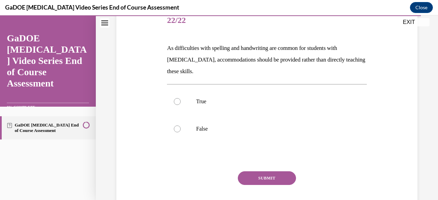
scroll to position [89, 0]
click at [201, 130] on p "False" at bounding box center [272, 128] width 153 height 7
click at [181, 130] on input "False" at bounding box center [177, 128] width 7 height 7
radio input "true"
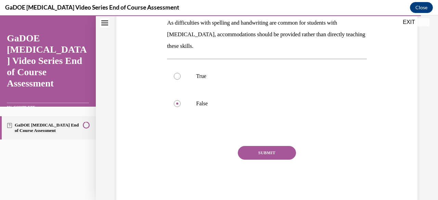
click at [273, 153] on button "SUBMIT" at bounding box center [267, 153] width 58 height 14
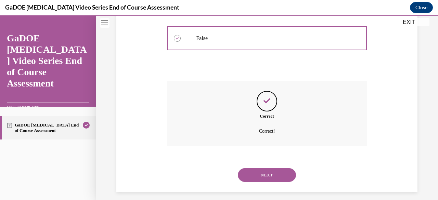
scroll to position [184, 0]
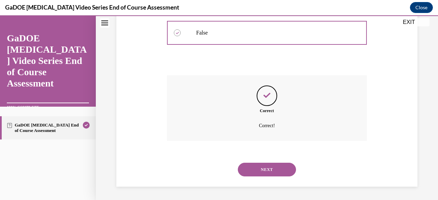
click at [263, 167] on button "NEXT" at bounding box center [267, 170] width 58 height 14
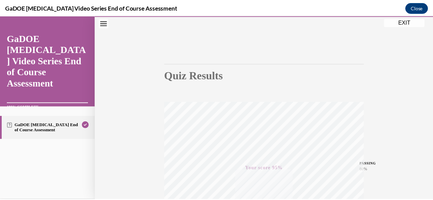
scroll to position [166, 0]
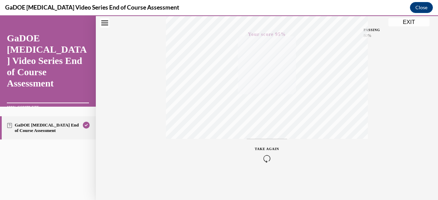
click at [401, 22] on button "EXIT" at bounding box center [408, 22] width 41 height 8
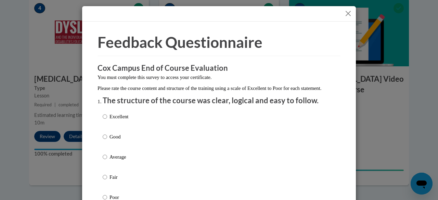
click at [344, 14] on button "Close" at bounding box center [348, 13] width 9 height 9
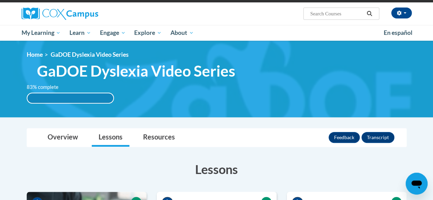
scroll to position [50, 0]
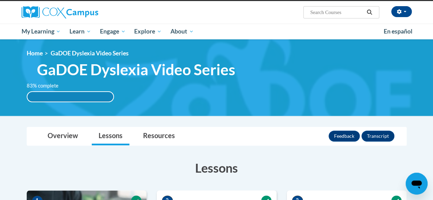
click at [96, 95] on div "83% complete" at bounding box center [70, 97] width 86 height 10
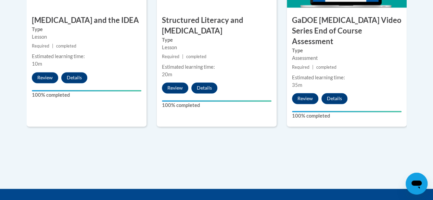
scroll to position [491, 0]
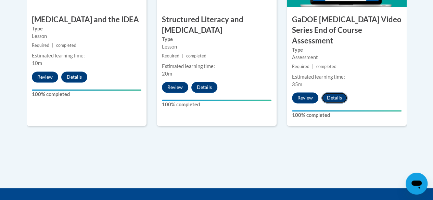
click at [335, 92] on button "Details" at bounding box center [334, 97] width 26 height 11
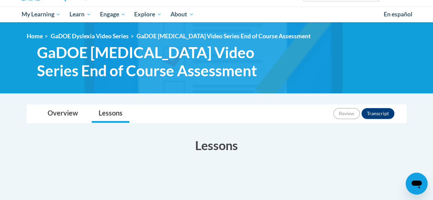
scroll to position [64, 0]
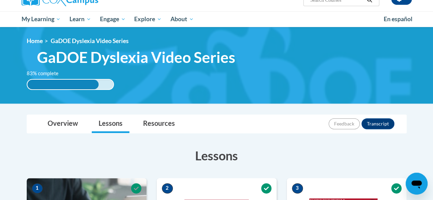
scroll to position [58, 0]
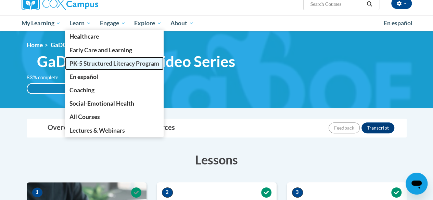
click at [98, 63] on span "PK-5 Structured Literacy Program" at bounding box center [114, 63] width 90 height 7
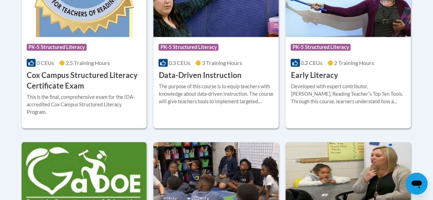
scroll to position [345, 0]
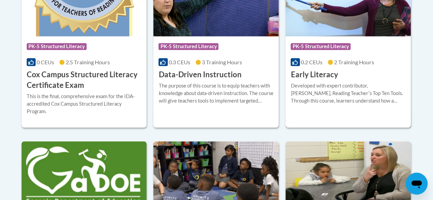
click at [346, 68] on div "Course Category: PK-5 Structured Literacy 0.2 CEUs 2 Training Hours COURSE Earl…" at bounding box center [347, 58] width 125 height 44
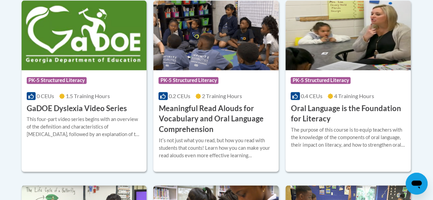
scroll to position [486, 0]
click at [110, 122] on div "This four-part video series begins with an overview of the definition and chara…" at bounding box center [84, 127] width 115 height 23
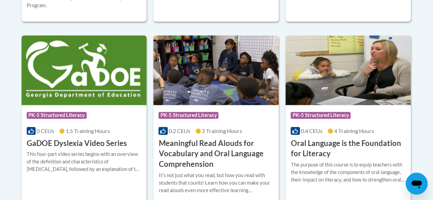
scroll to position [514, 0]
